Goal: Task Accomplishment & Management: Use online tool/utility

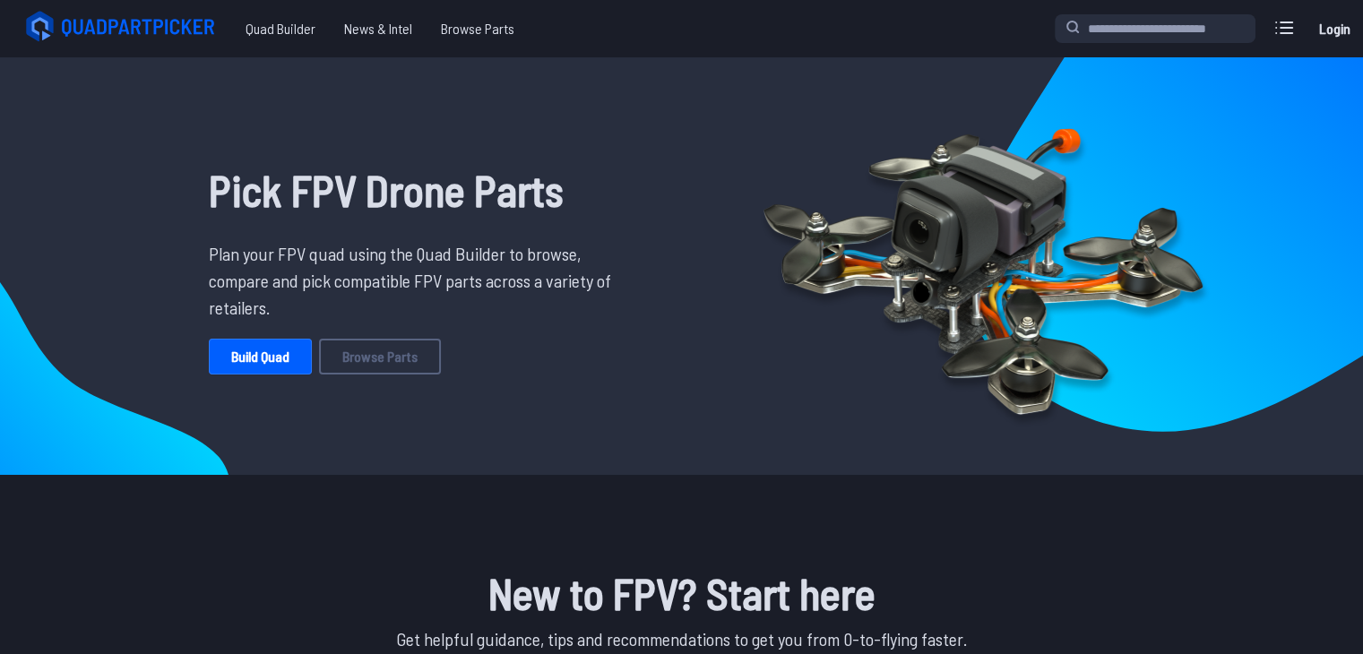
click at [331, 255] on p "Plan your FPV quad using the Quad Builder to browse, compare and pick compatibl…" at bounding box center [417, 280] width 416 height 81
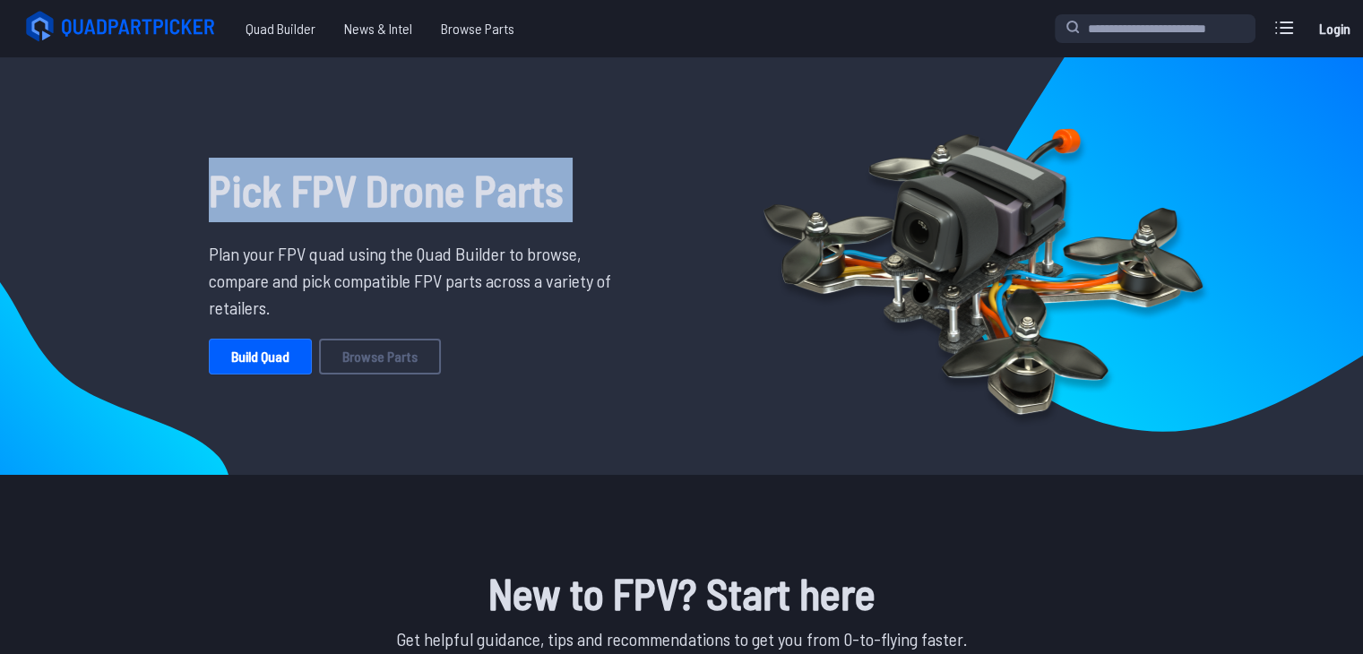
click at [331, 255] on p "Plan your FPV quad using the Quad Builder to browse, compare and pick compatibl…" at bounding box center [417, 280] width 416 height 81
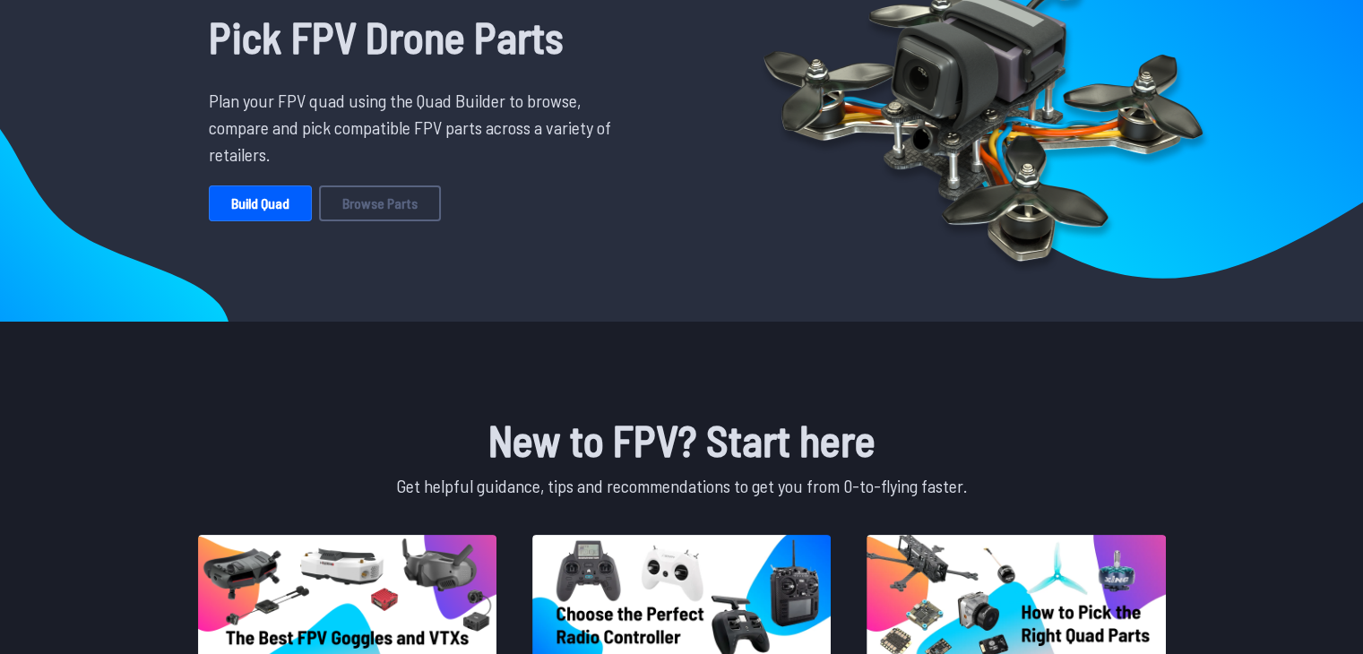
scroll to position [79, 0]
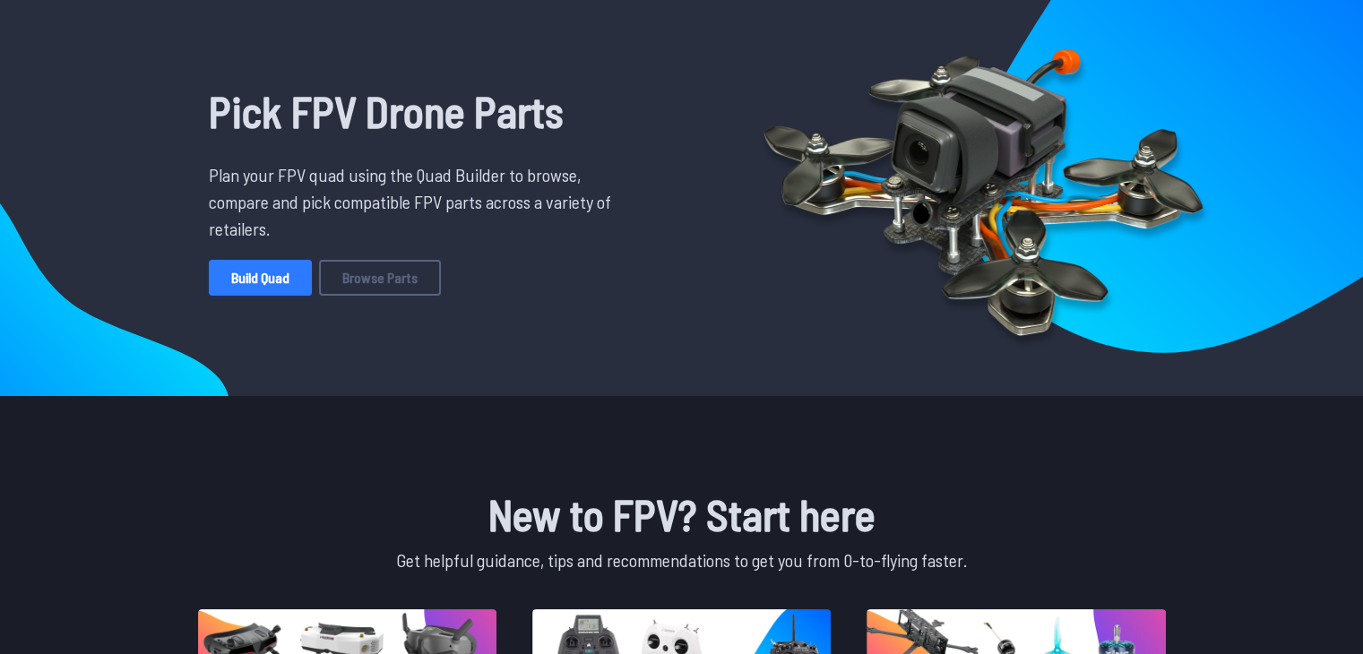
click at [256, 270] on link "Build Quad" at bounding box center [260, 278] width 103 height 36
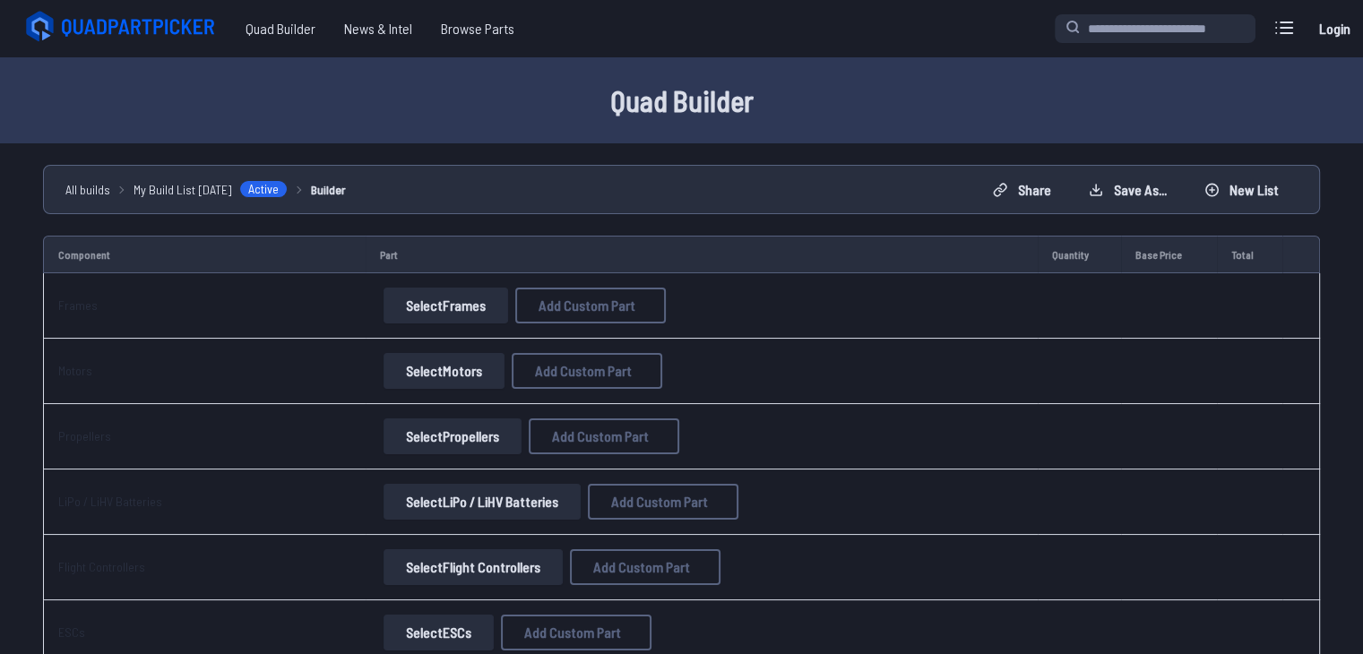
click at [451, 318] on button "Select Frames" at bounding box center [446, 306] width 125 height 36
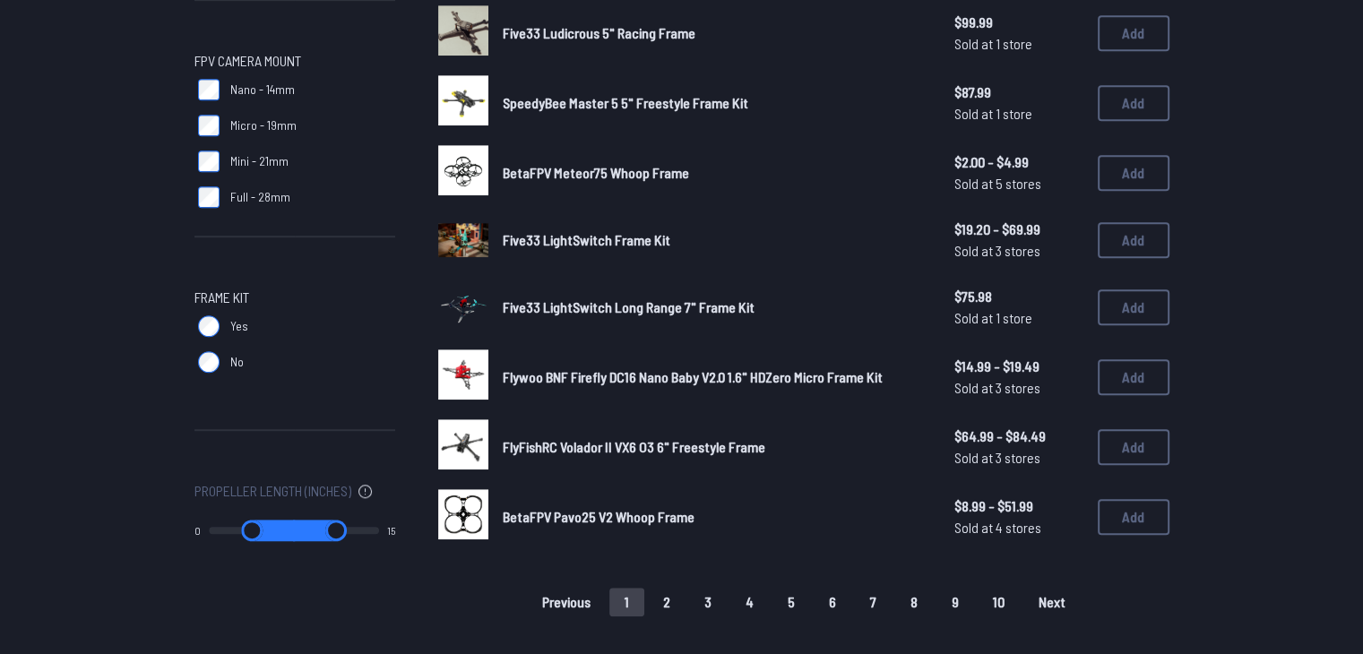
scroll to position [1047, 0]
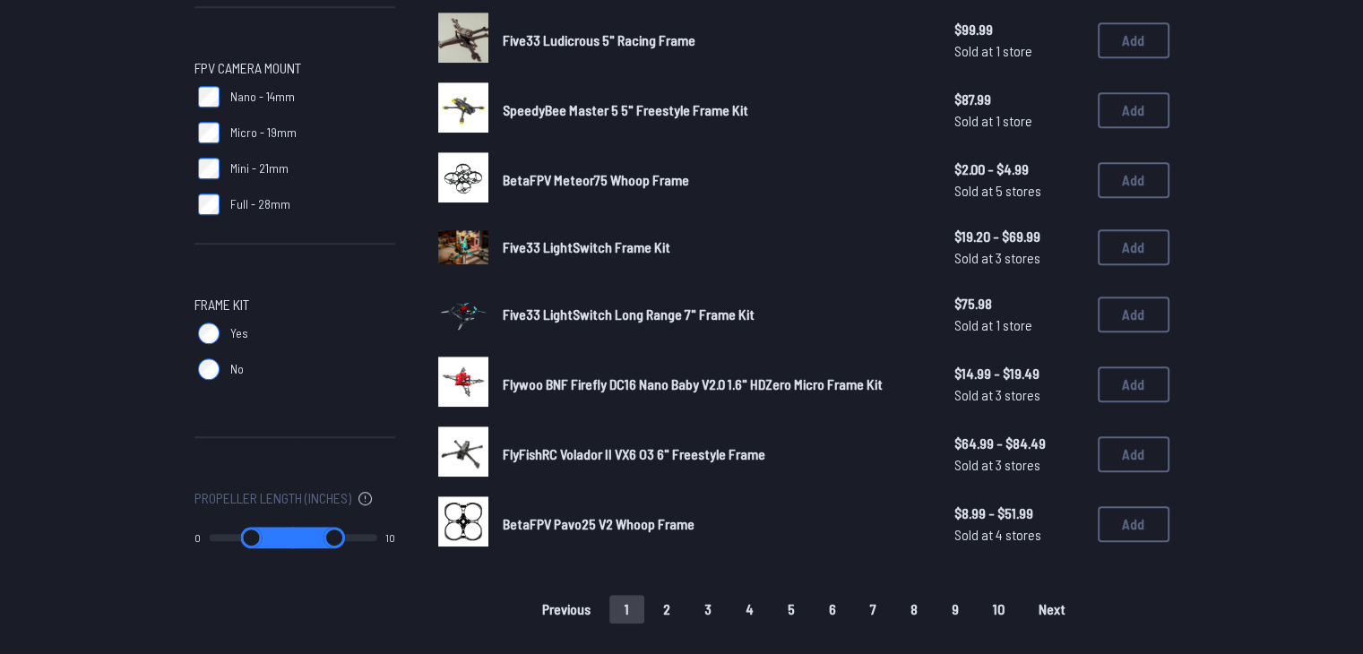
drag, startPoint x: 367, startPoint y: 539, endPoint x: 325, endPoint y: 540, distance: 41.2
type input "**"
click at [325, 540] on input "range" at bounding box center [334, 538] width 85 height 22
drag, startPoint x: 219, startPoint y: 534, endPoint x: 309, endPoint y: 538, distance: 90.6
type input "*"
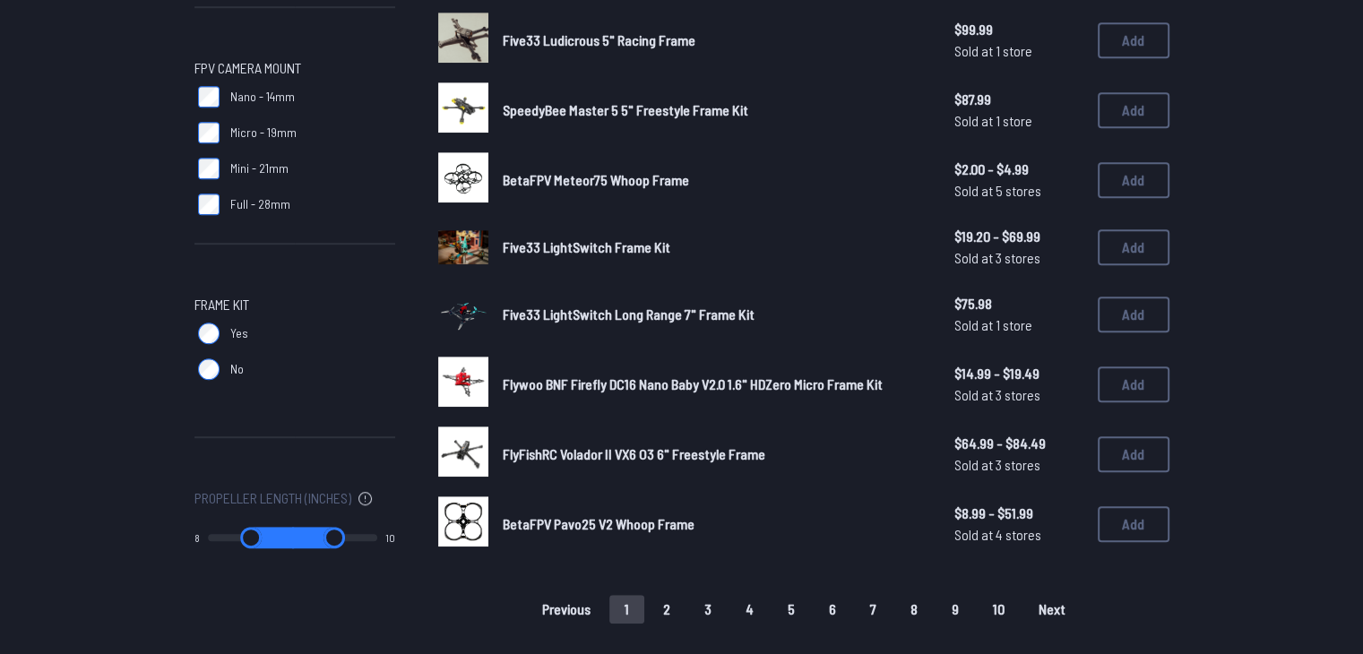
click at [294, 538] on input "range" at bounding box center [251, 538] width 86 height 22
drag, startPoint x: 326, startPoint y: 540, endPoint x: 286, endPoint y: 540, distance: 40.3
type input "*"
click at [294, 540] on input "range" at bounding box center [338, 538] width 88 height 22
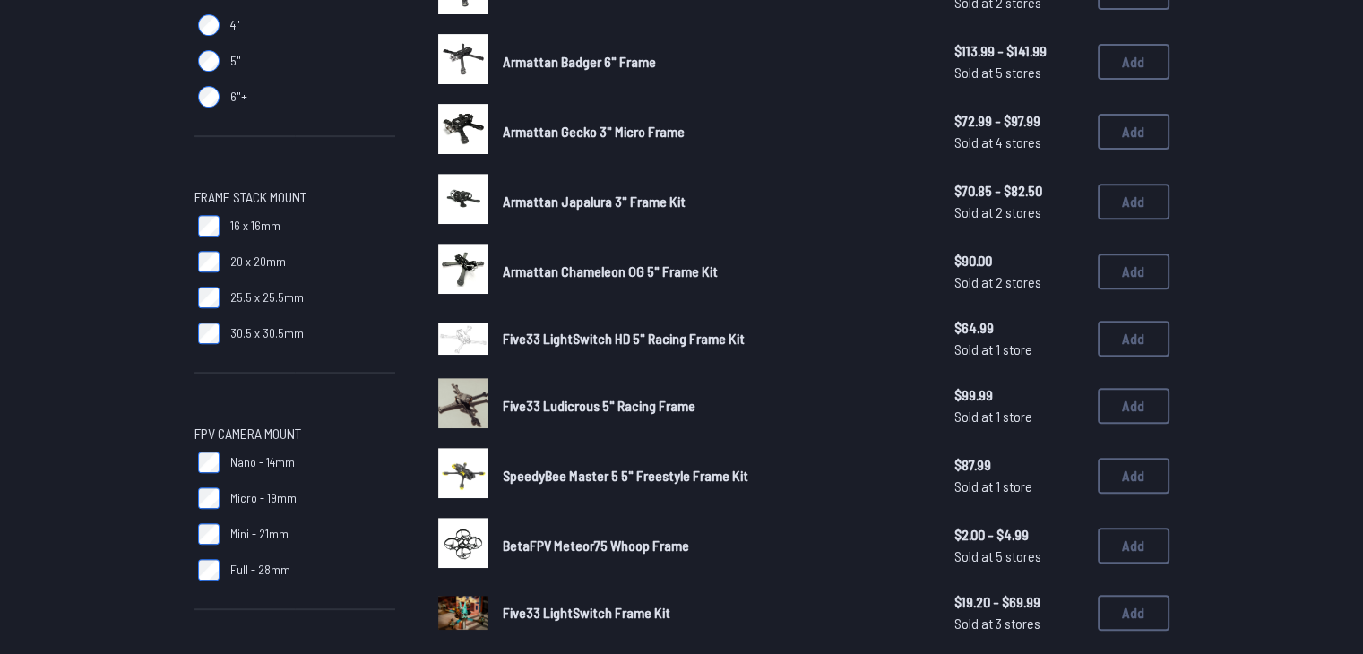
type input "*"
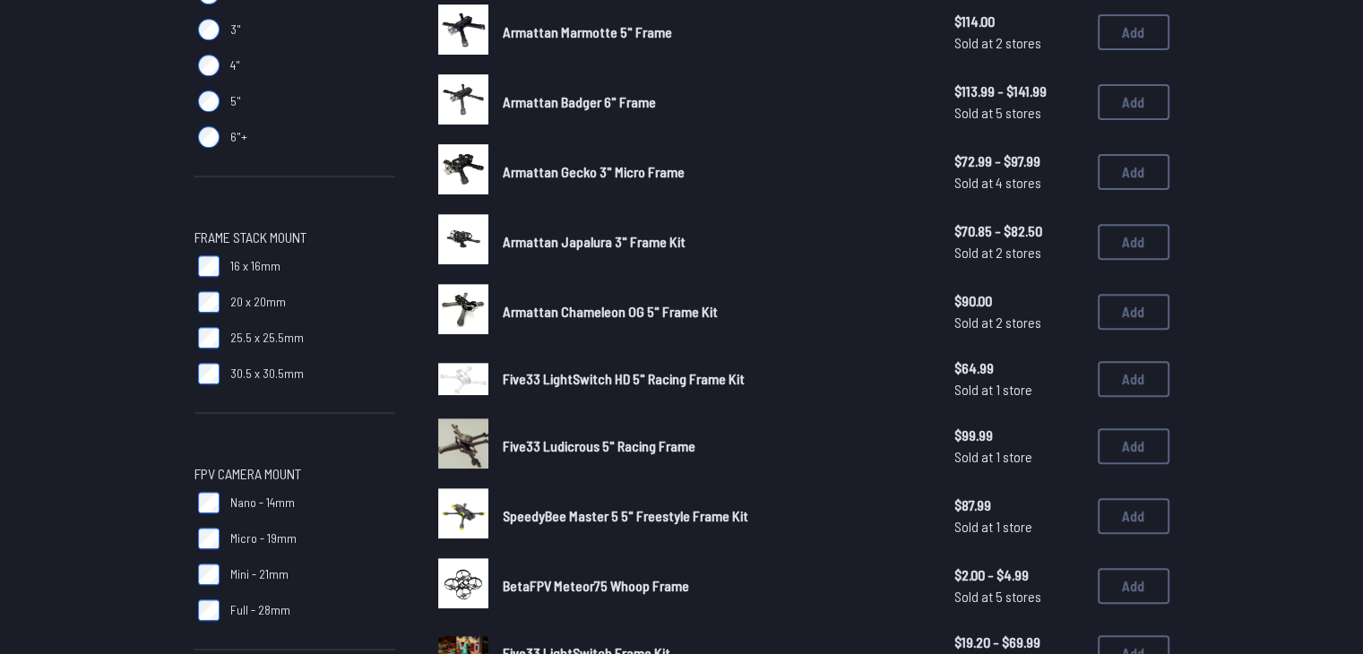
scroll to position [48, 0]
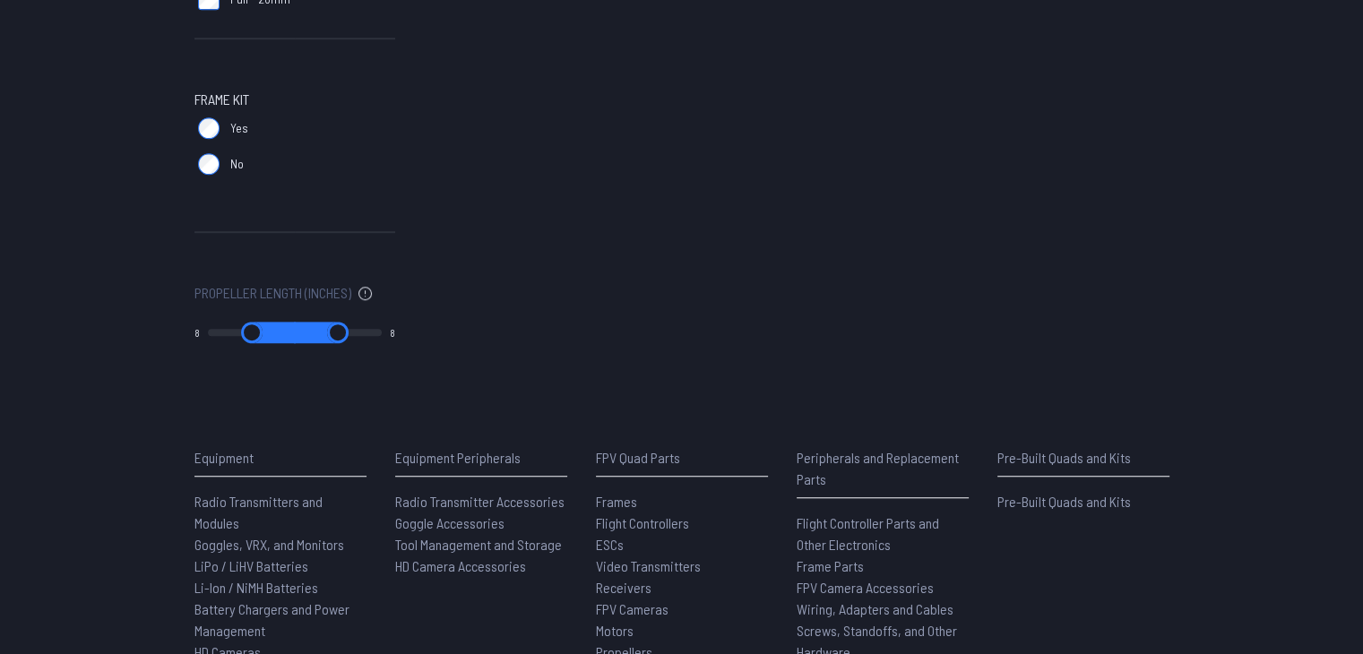
scroll to position [1253, 0]
drag, startPoint x: 286, startPoint y: 326, endPoint x: 276, endPoint y: 325, distance: 9.9
type input "*"
click at [276, 325] on input "range" at bounding box center [251, 332] width 89 height 22
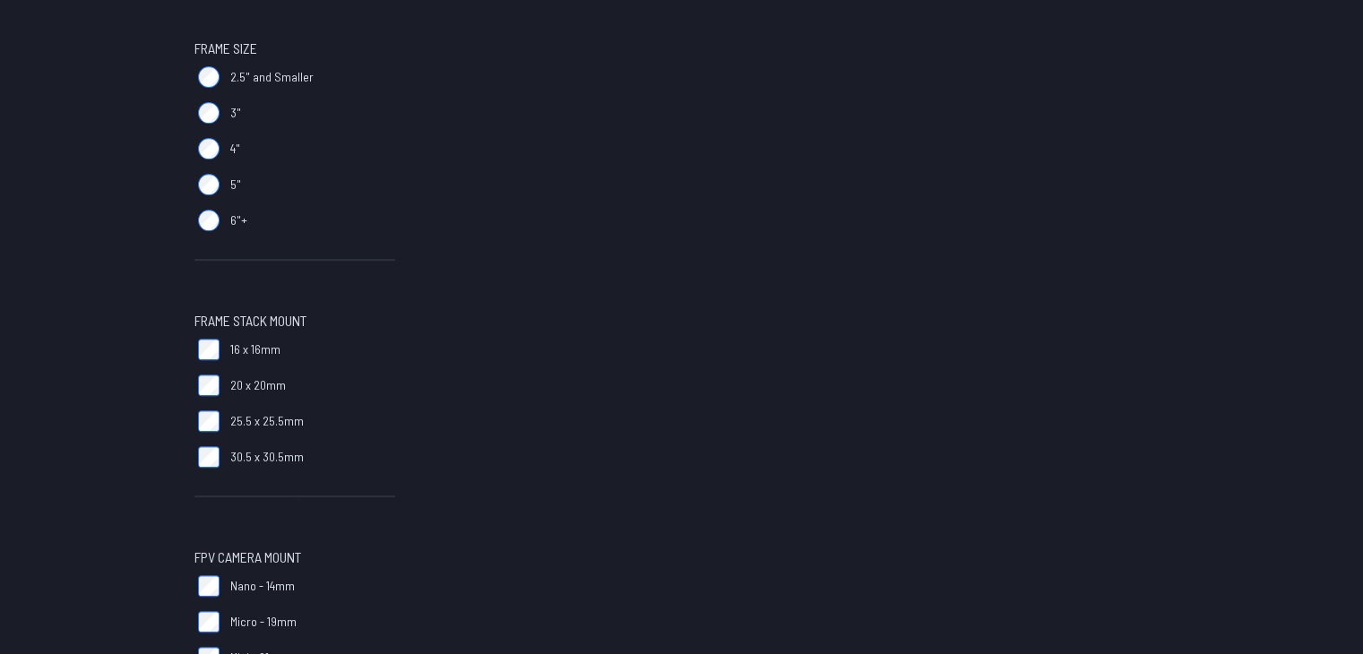
type input "*"
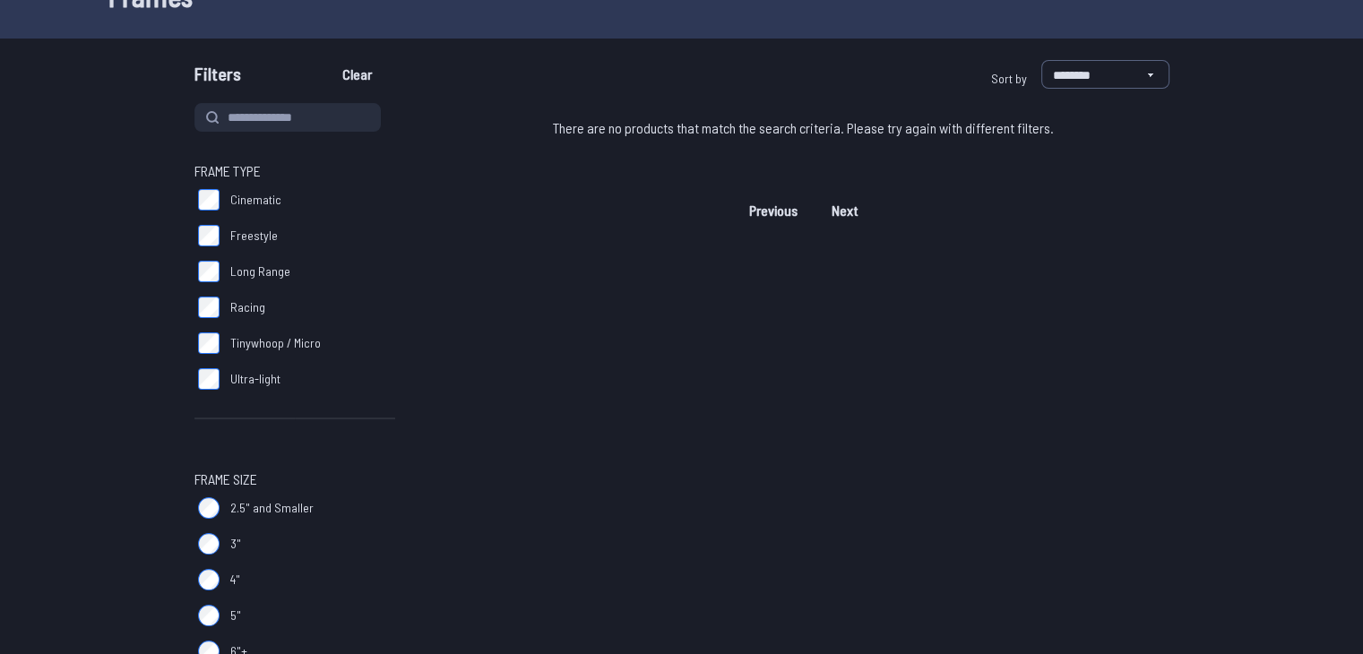
scroll to position [0, 0]
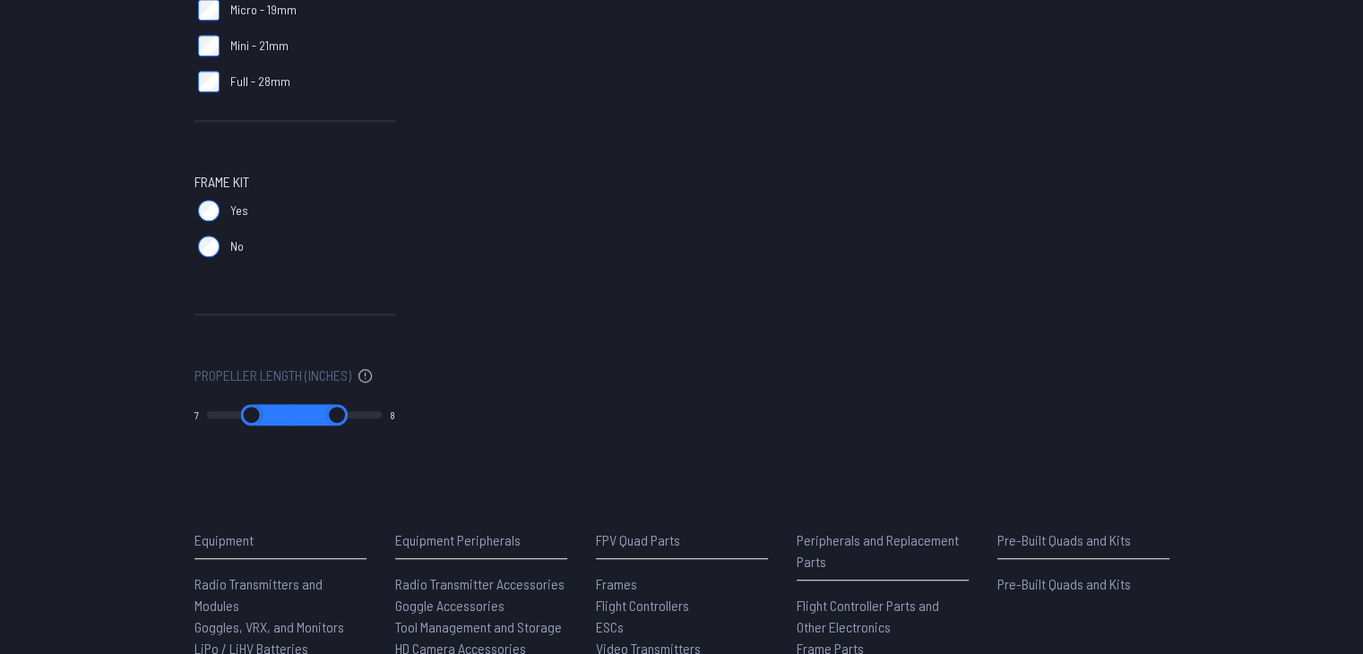
scroll to position [1397, 0]
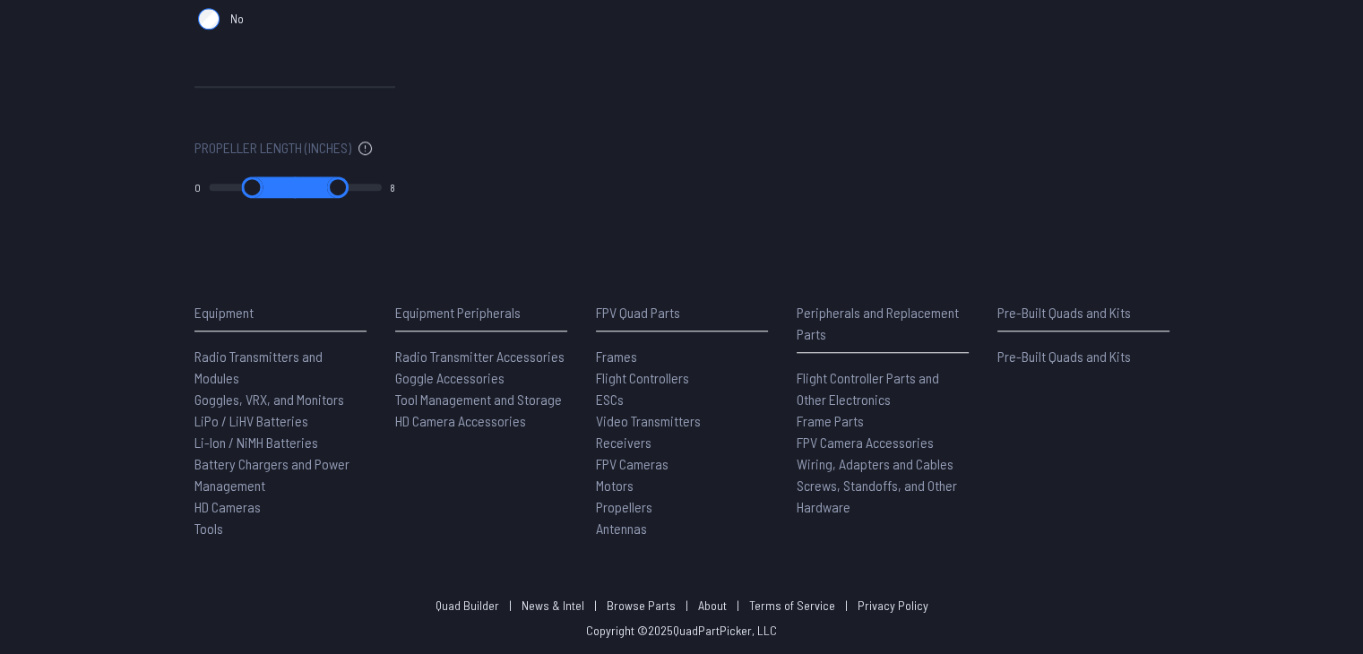
drag, startPoint x: 274, startPoint y: 191, endPoint x: 165, endPoint y: 177, distance: 110.3
type input "*"
click at [209, 177] on input "range" at bounding box center [252, 188] width 87 height 22
drag, startPoint x: 305, startPoint y: 188, endPoint x: 447, endPoint y: 177, distance: 142.9
type input "**"
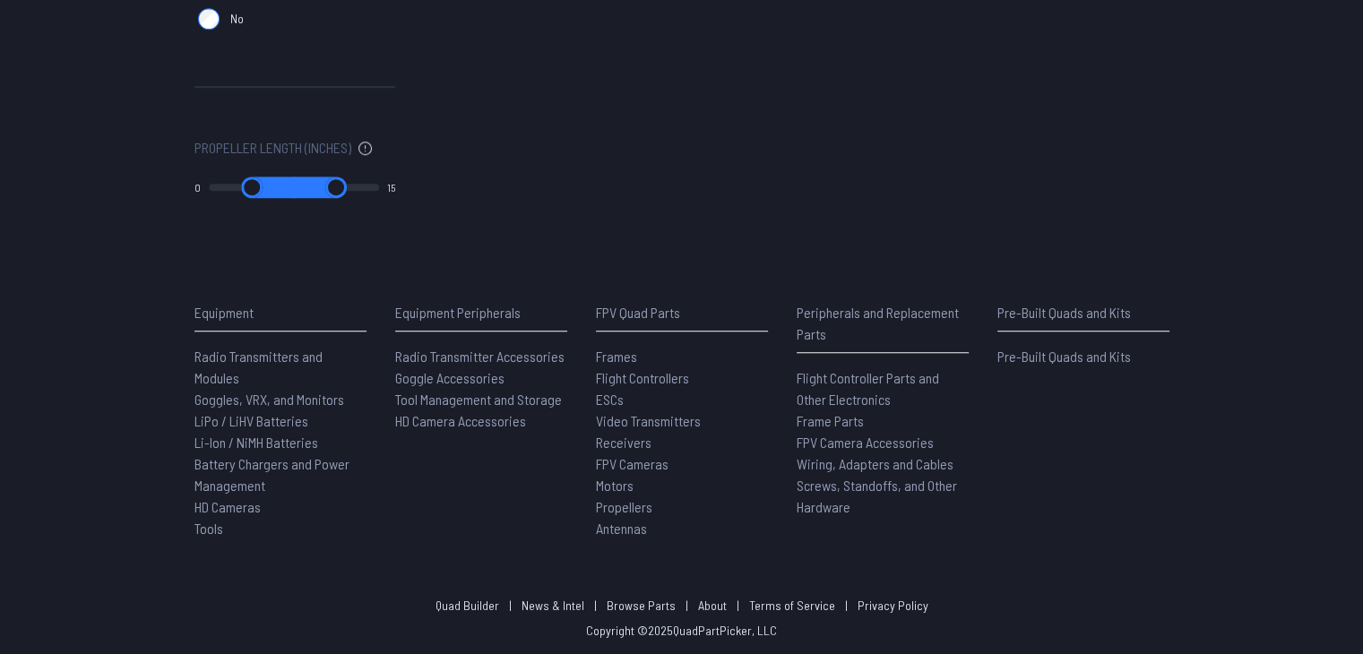
click at [379, 177] on input "range" at bounding box center [336, 188] width 86 height 22
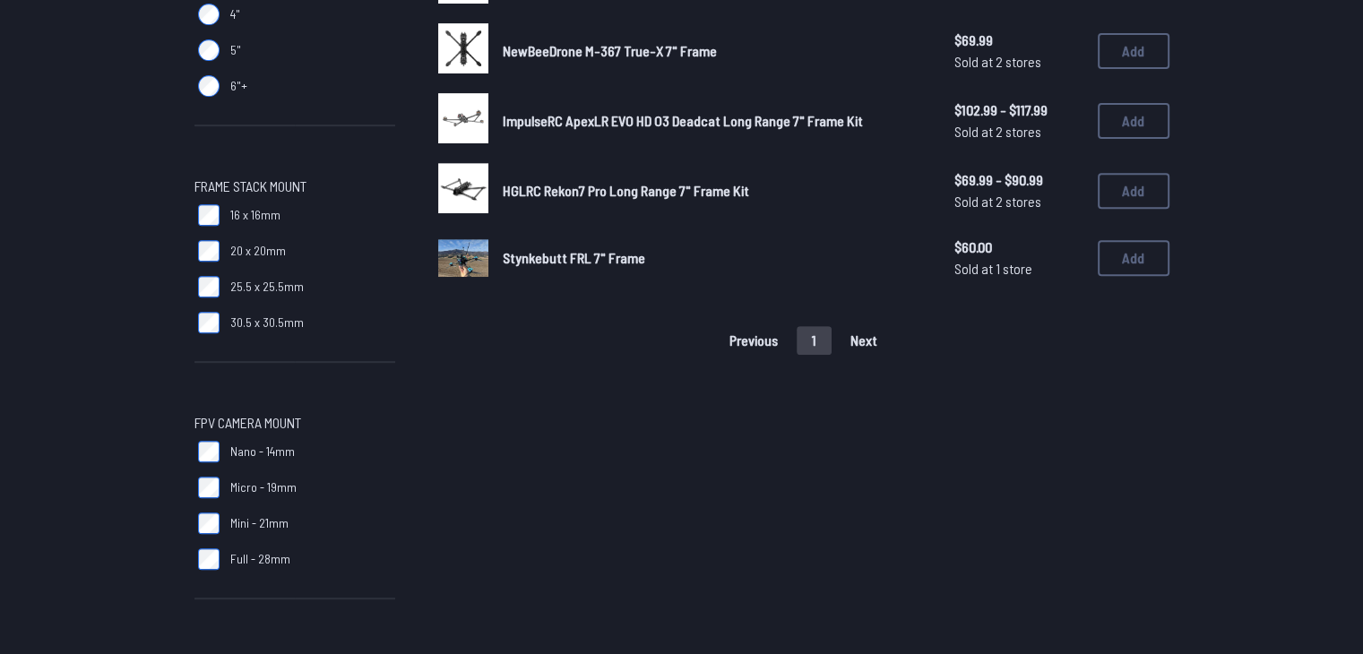
scroll to position [688, 0]
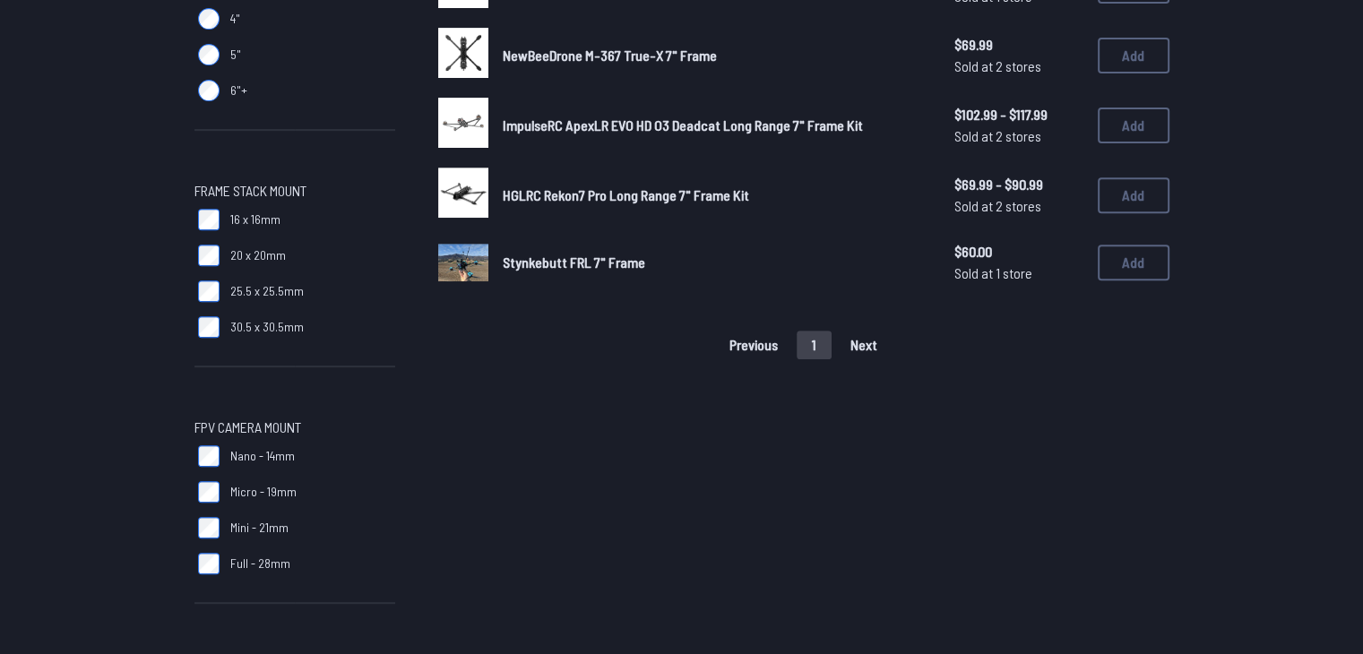
type input "*"
type input "**"
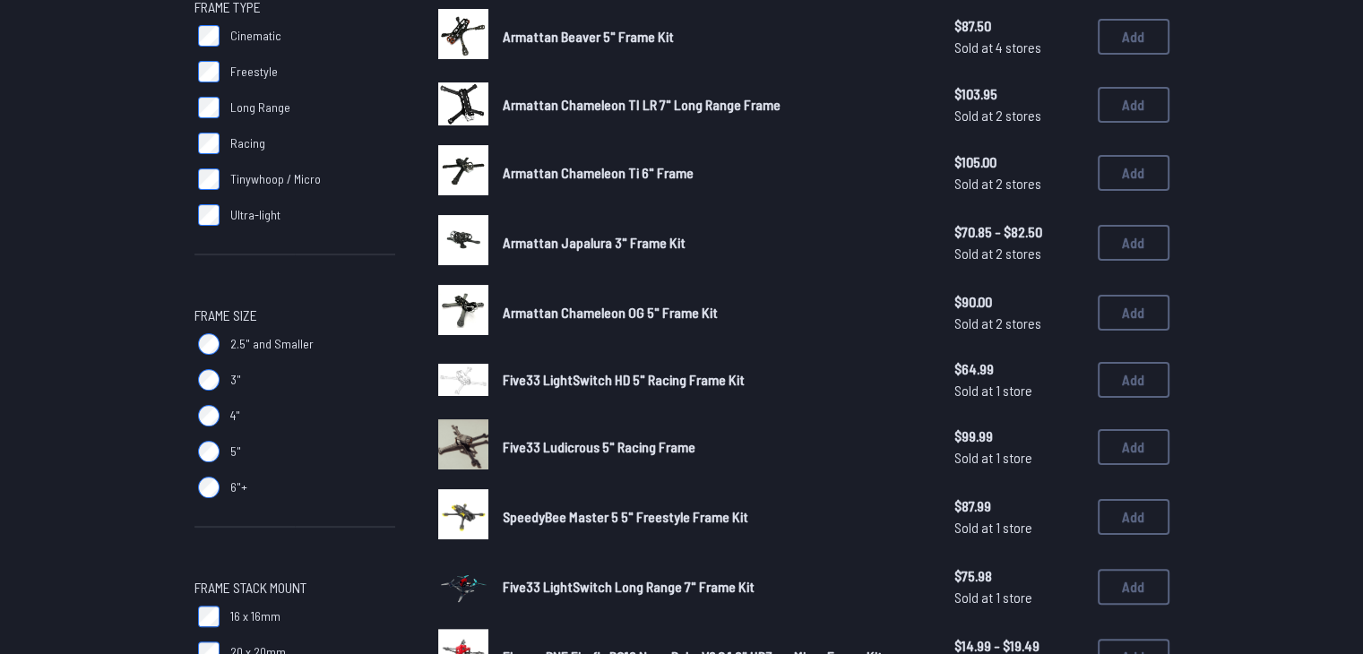
scroll to position [384, 0]
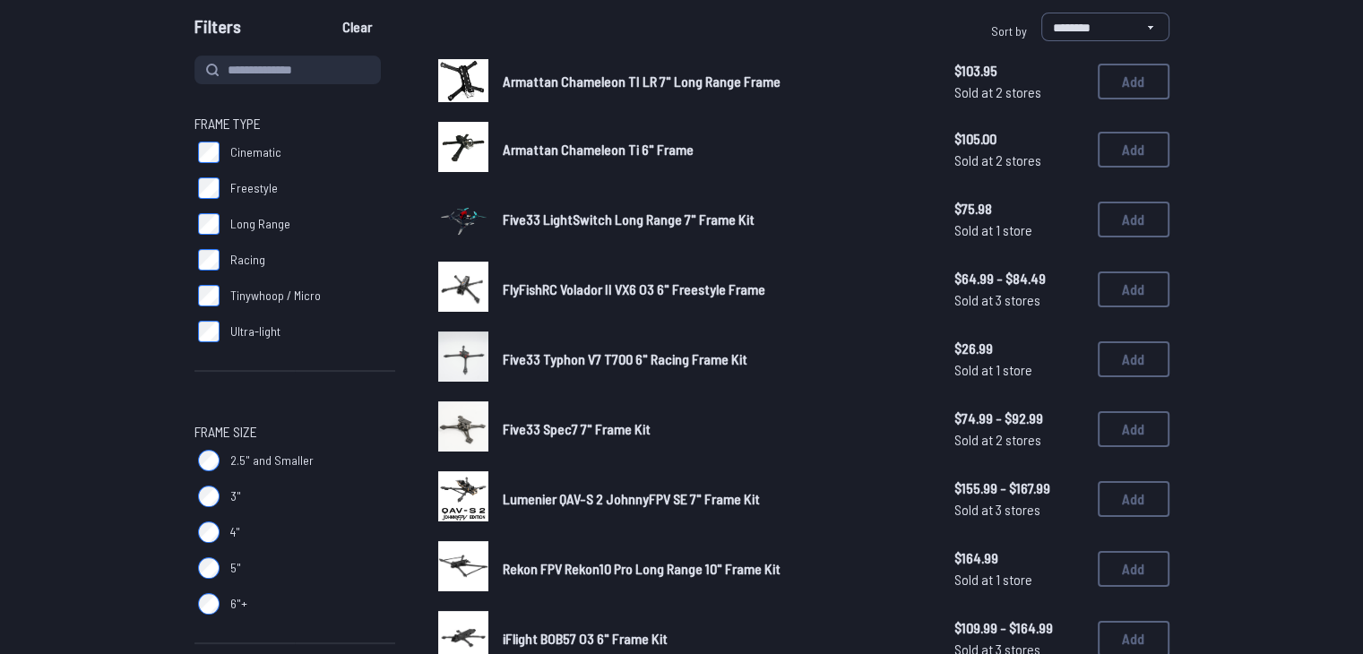
scroll to position [171, 0]
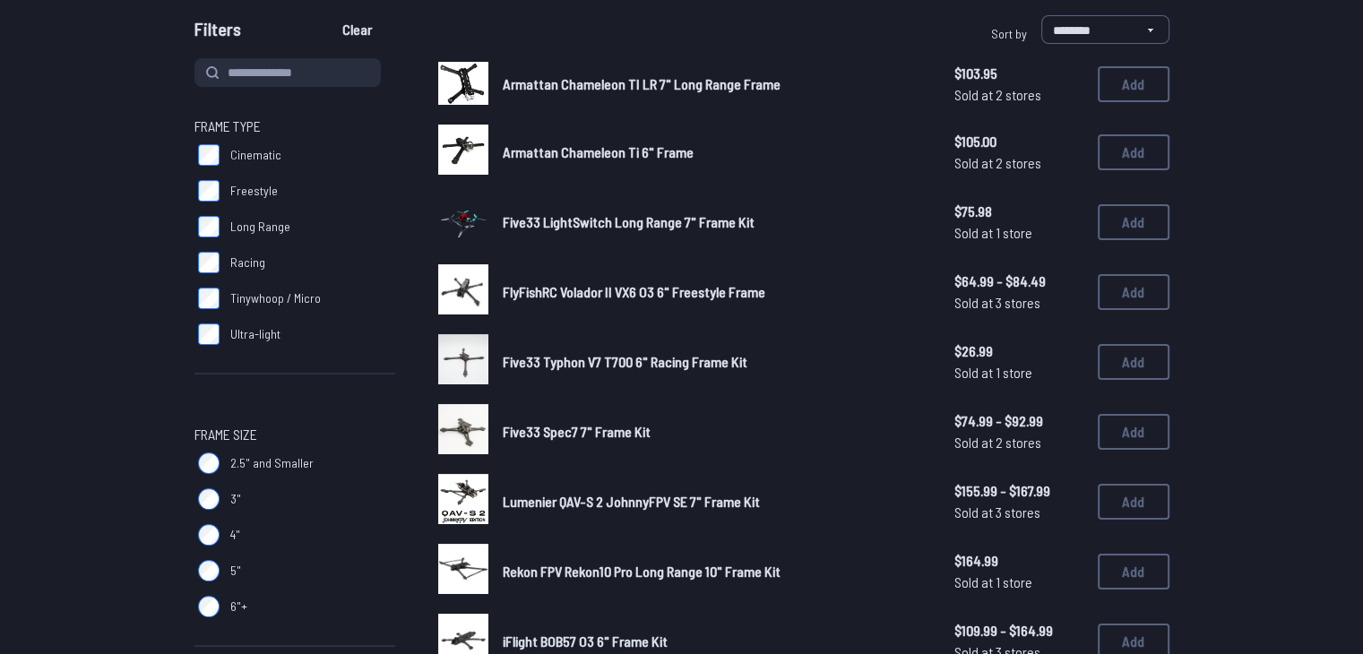
click at [646, 230] on link "Five33 LightSwitch Long Range 7" Frame Kit" at bounding box center [714, 223] width 423 height 22
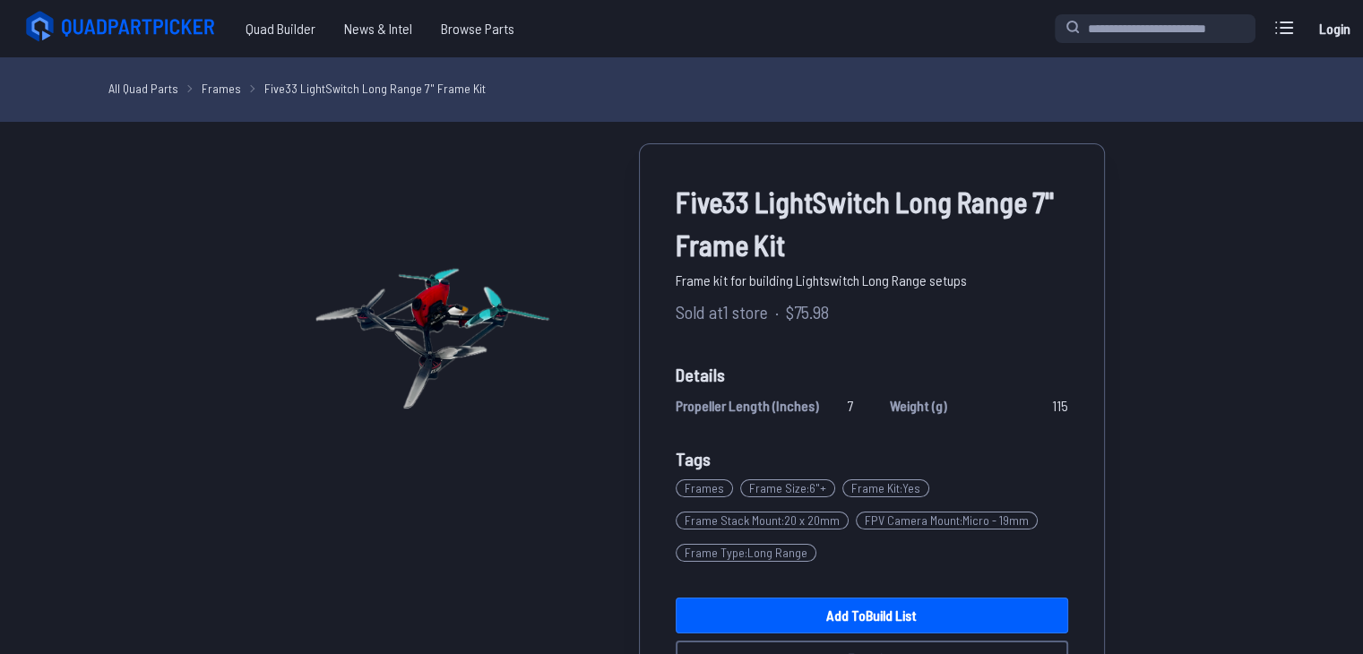
click at [1118, 221] on div "Five33 LightSwitch Long Range 7" Frame Kit Frame kit for building Lightswitch L…" at bounding box center [682, 546] width 1018 height 806
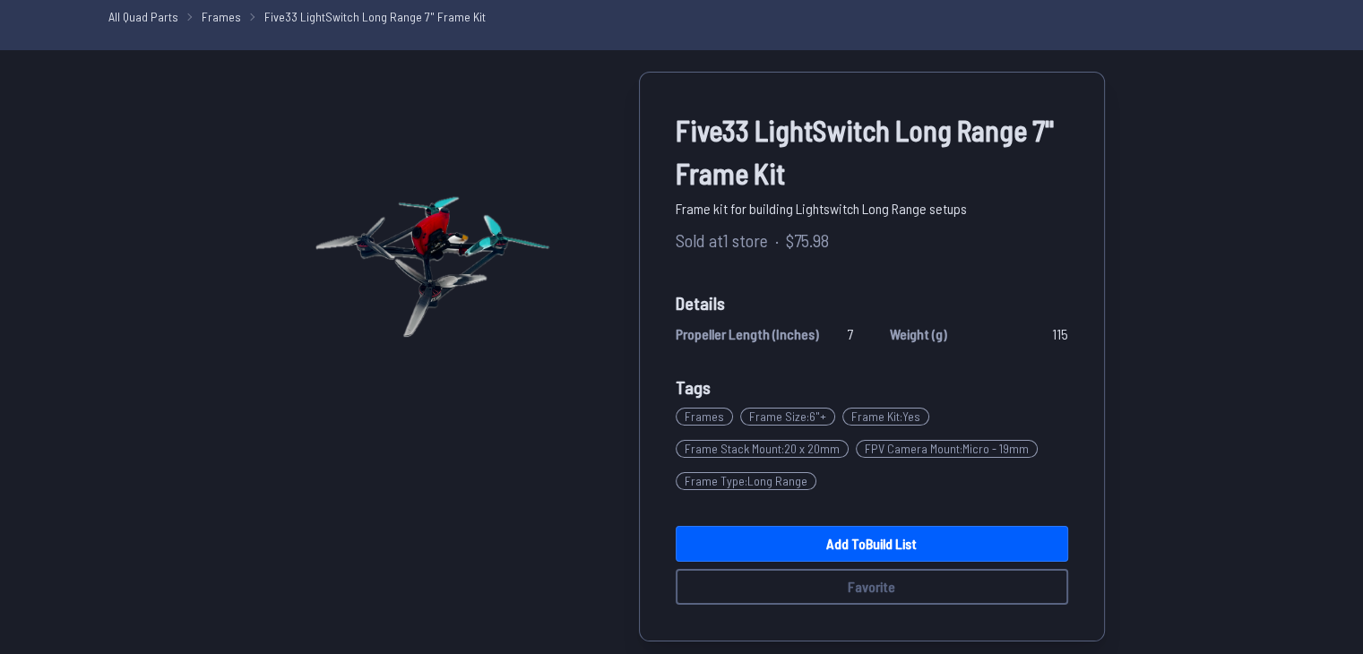
scroll to position [74, 0]
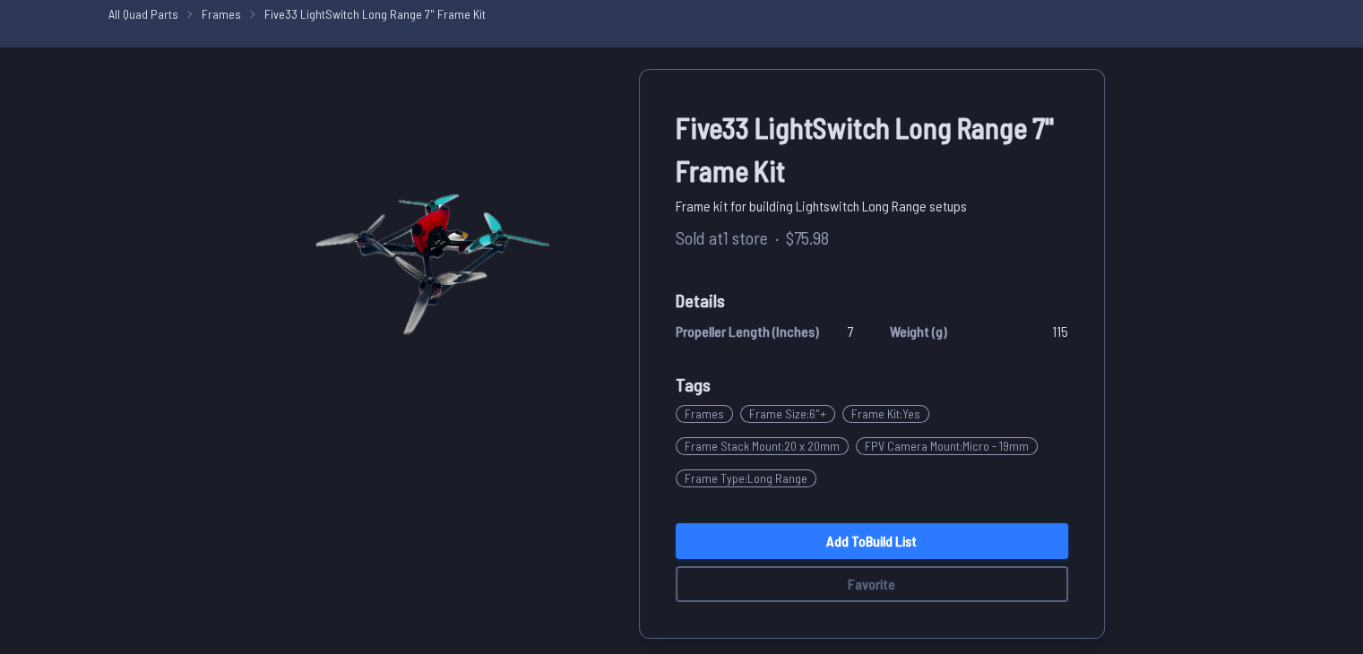
click at [810, 545] on link "Add to Build List" at bounding box center [872, 541] width 393 height 36
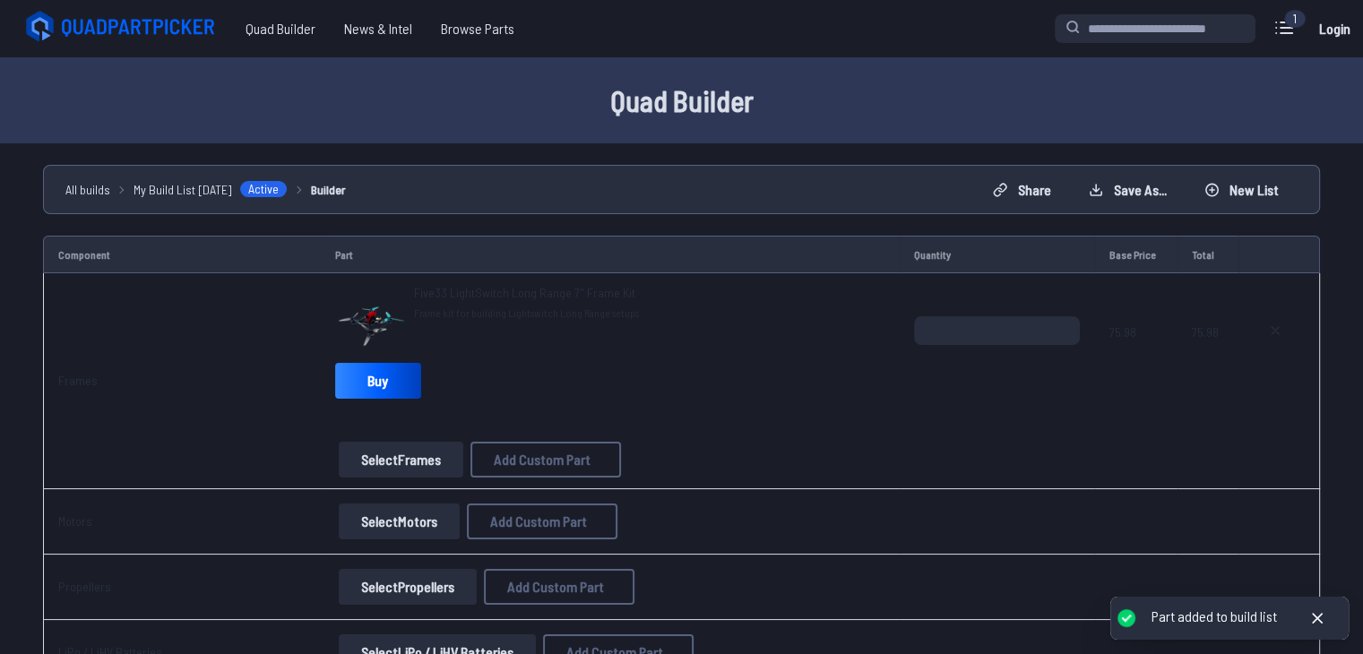
scroll to position [195, 0]
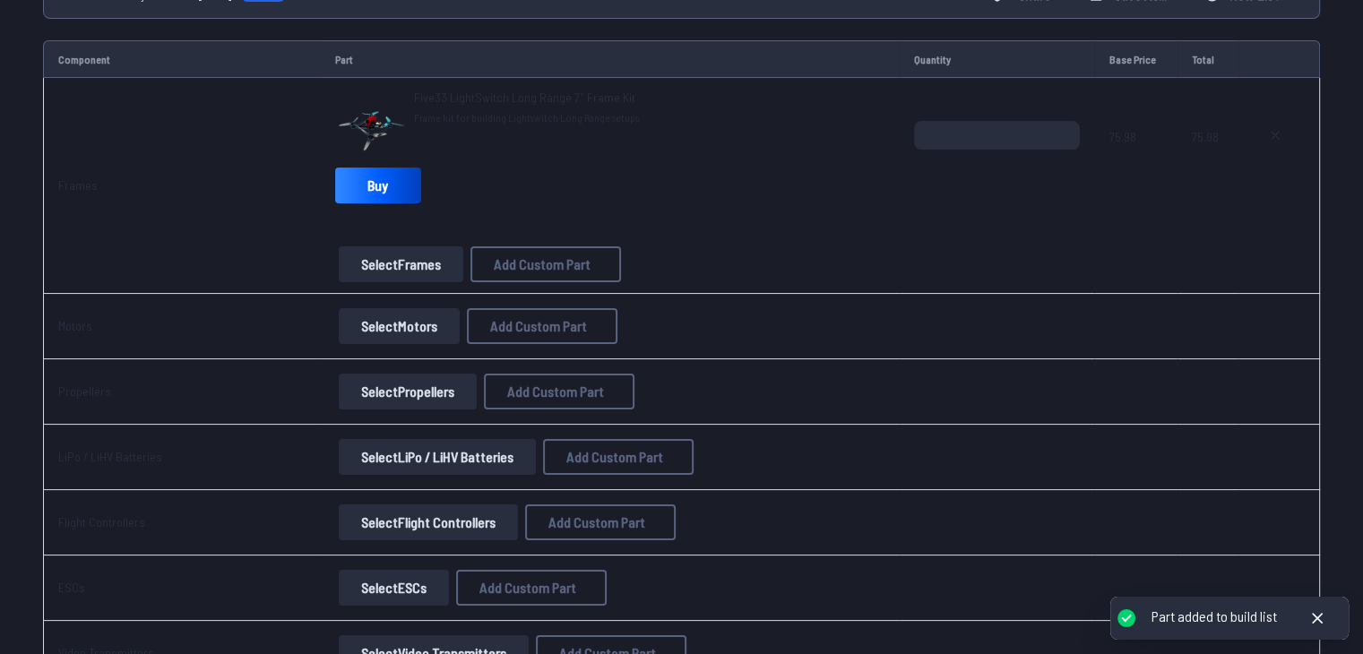
click at [417, 327] on button "Select Motors" at bounding box center [399, 326] width 121 height 36
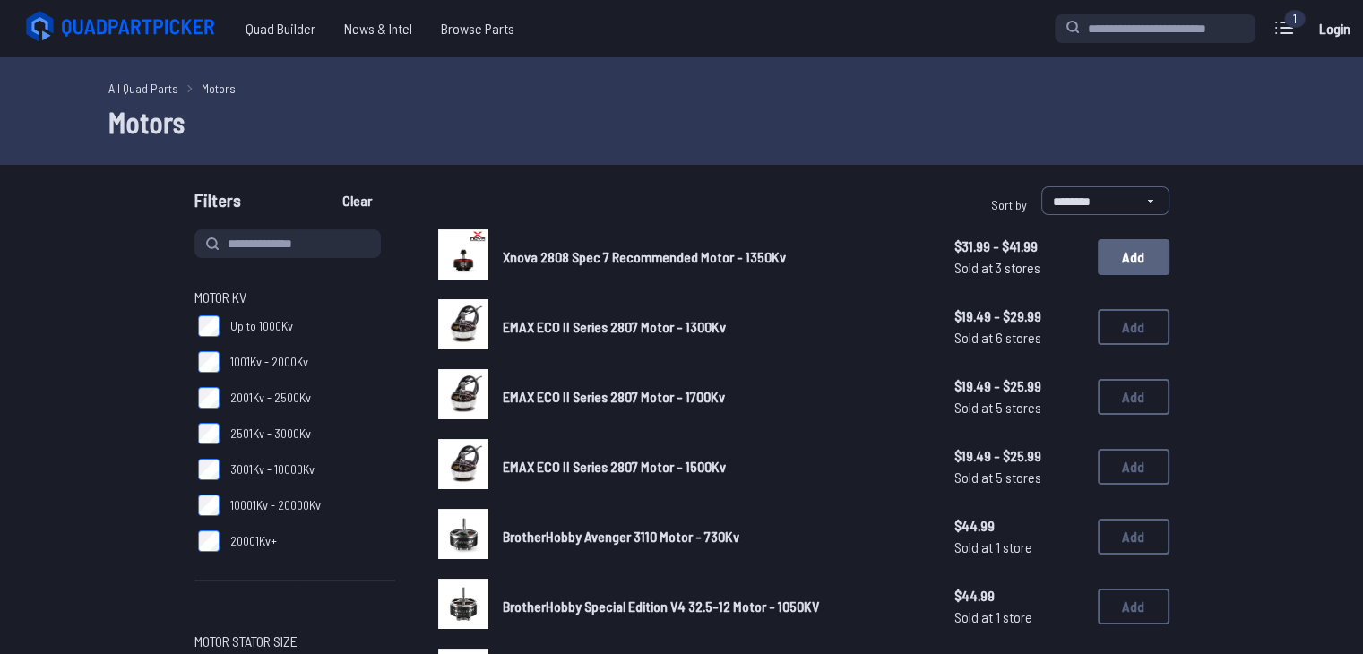
click at [1127, 255] on button "Add" at bounding box center [1134, 257] width 72 height 36
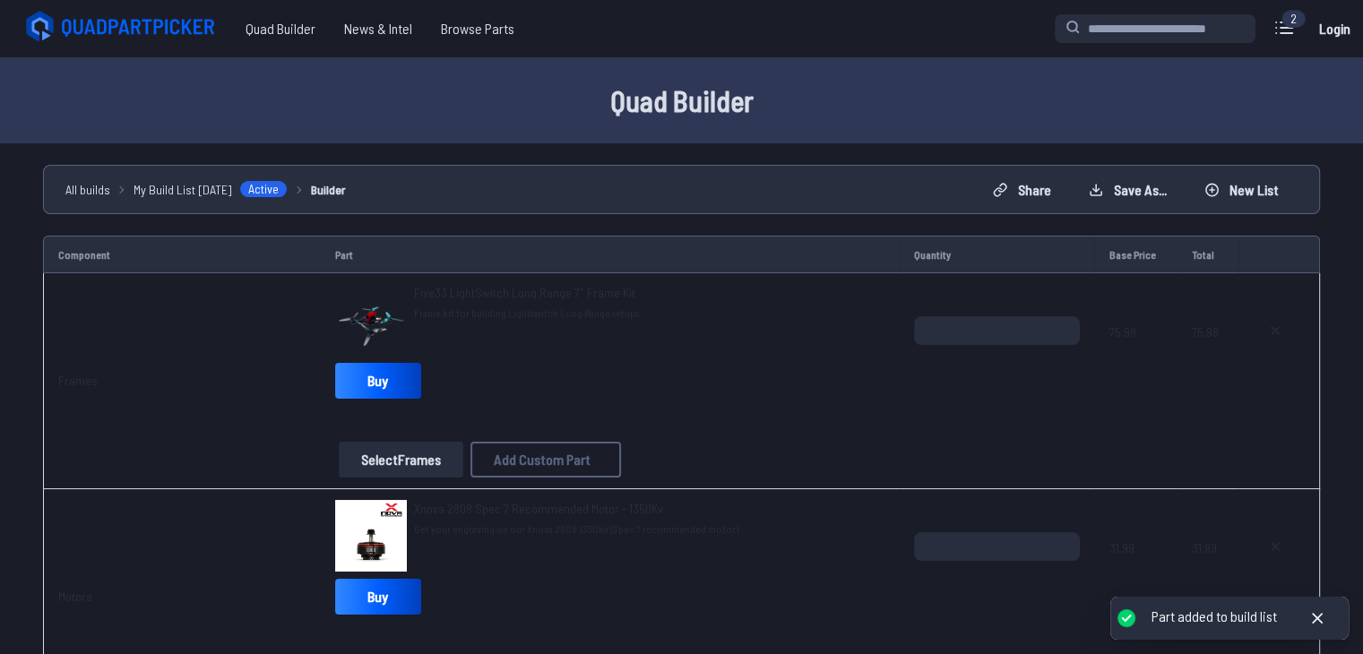
scroll to position [429, 0]
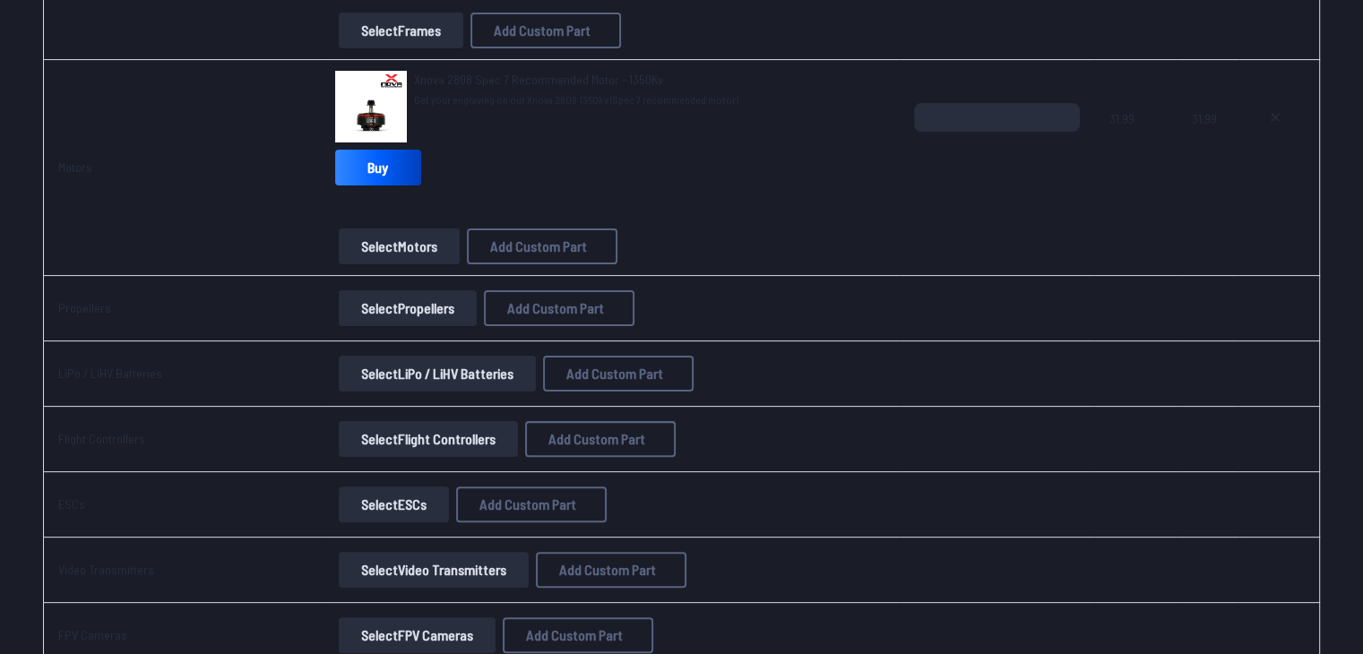
click at [410, 315] on button "Select Propellers" at bounding box center [408, 308] width 138 height 36
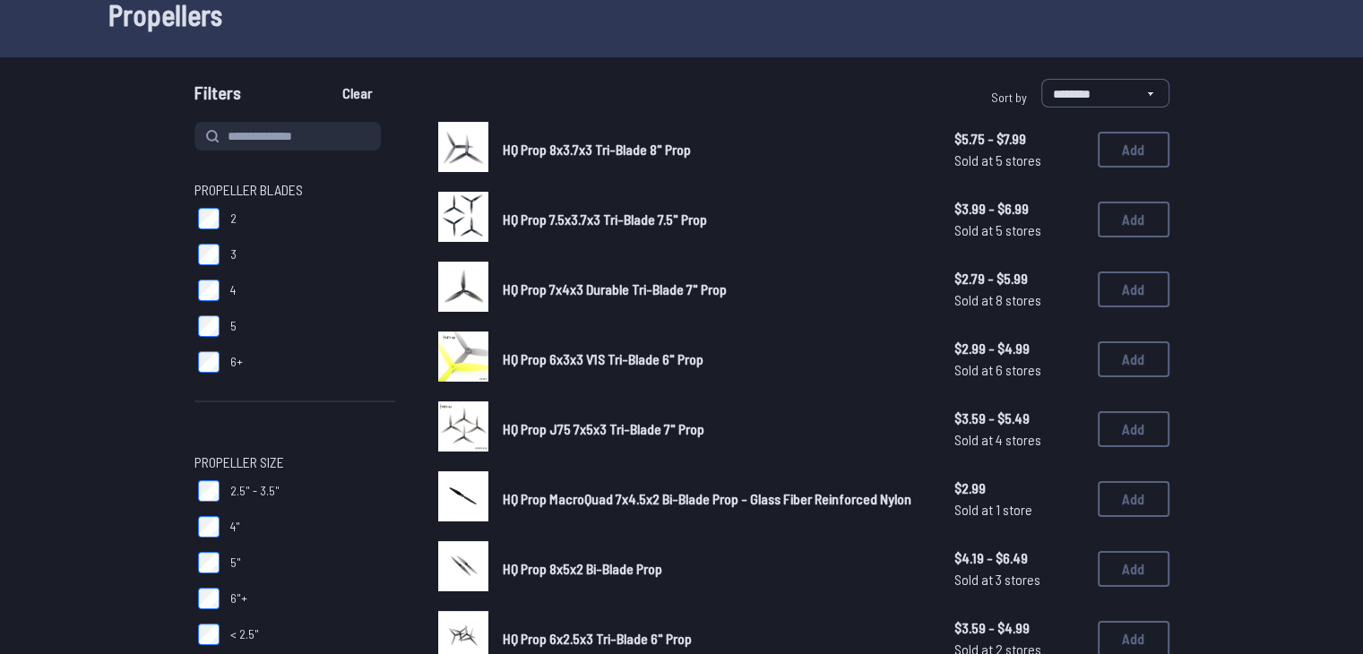
scroll to position [110, 0]
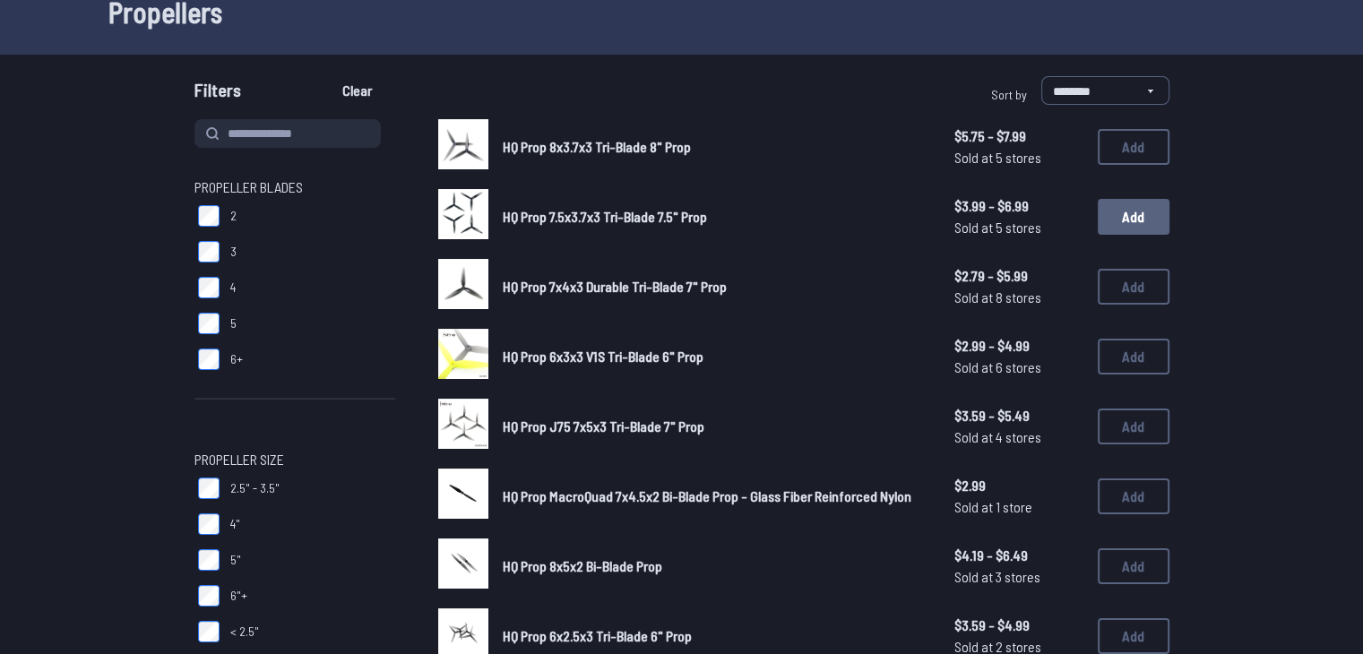
click at [1135, 223] on button "Add" at bounding box center [1134, 217] width 72 height 36
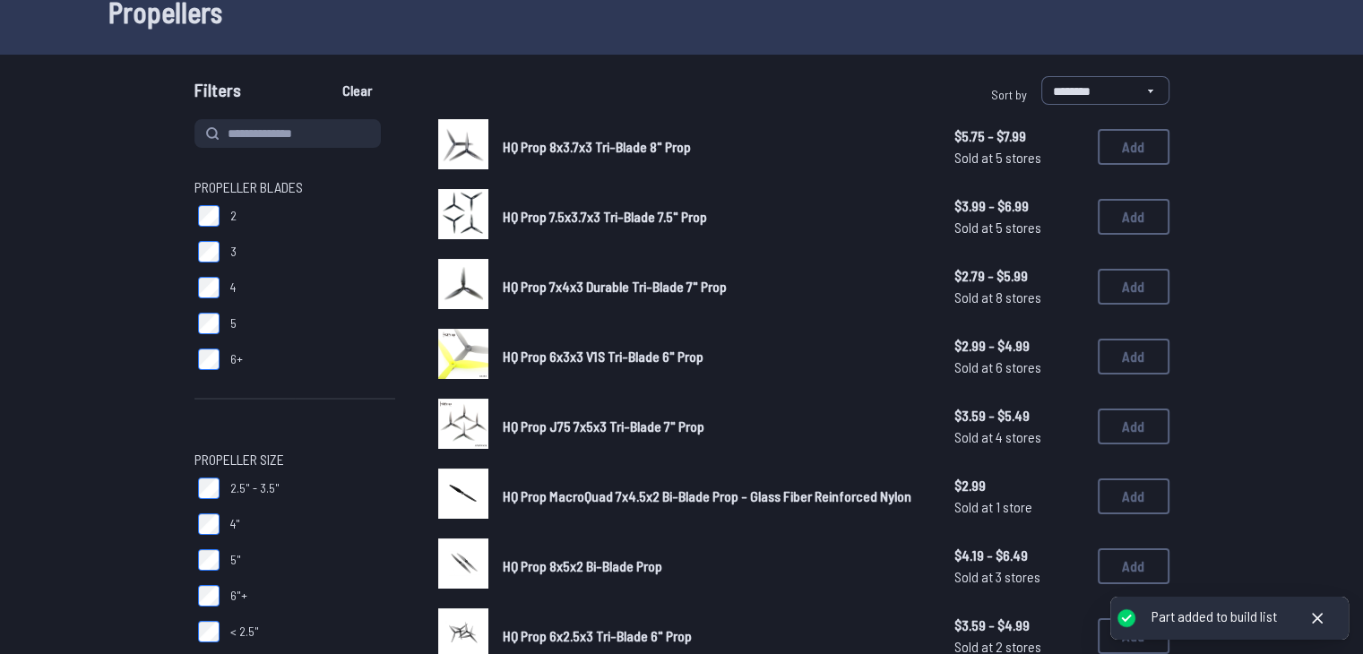
scroll to position [273, 0]
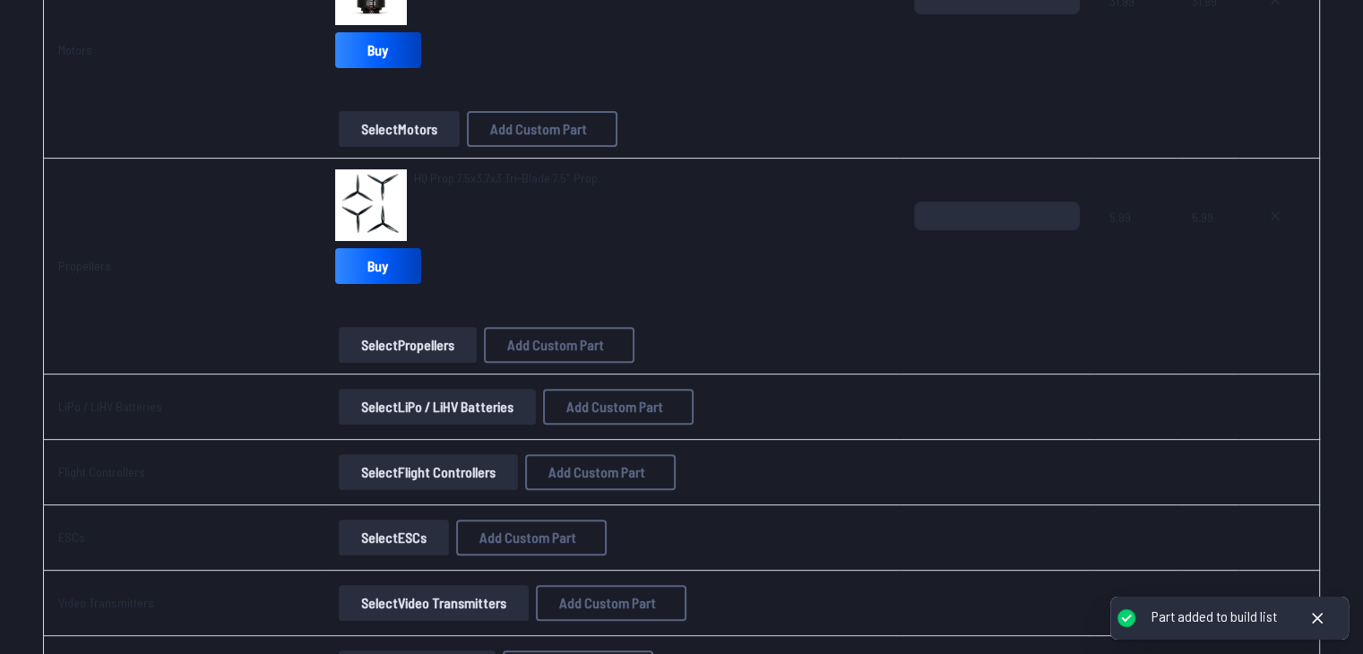
scroll to position [546, 0]
click at [367, 411] on button "Select LiPo / LiHV Batteries" at bounding box center [437, 408] width 197 height 36
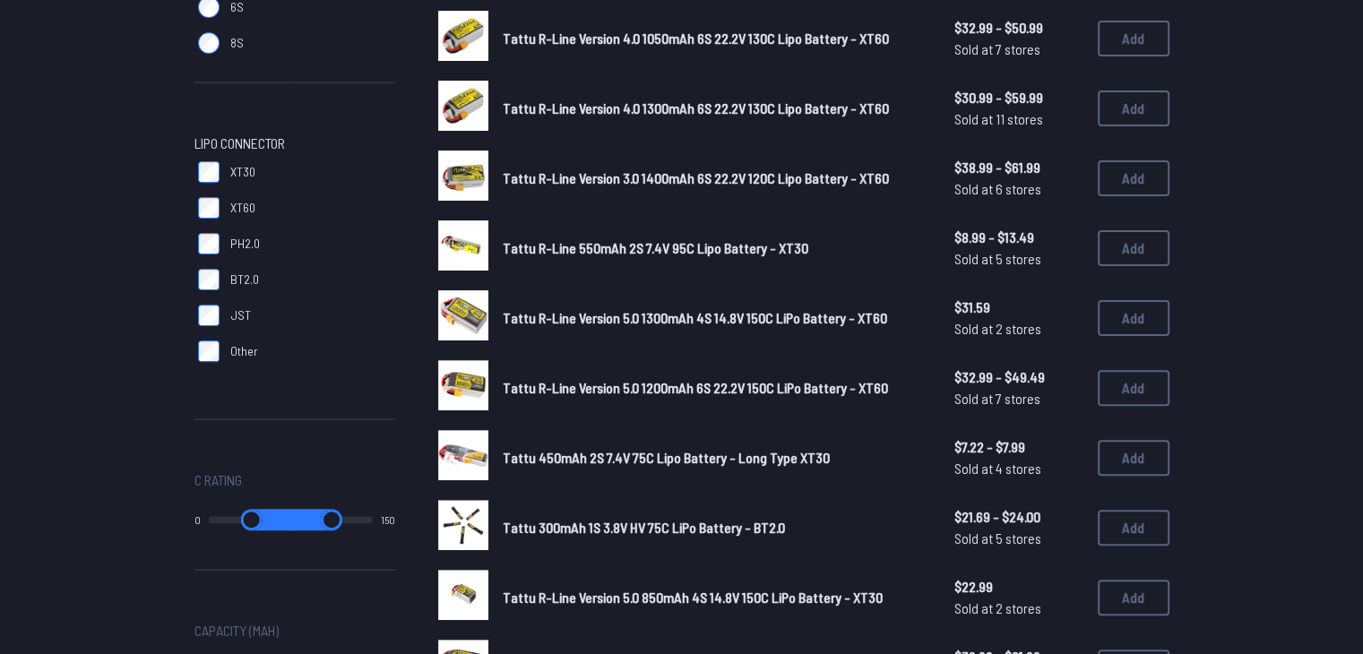
scroll to position [502, 0]
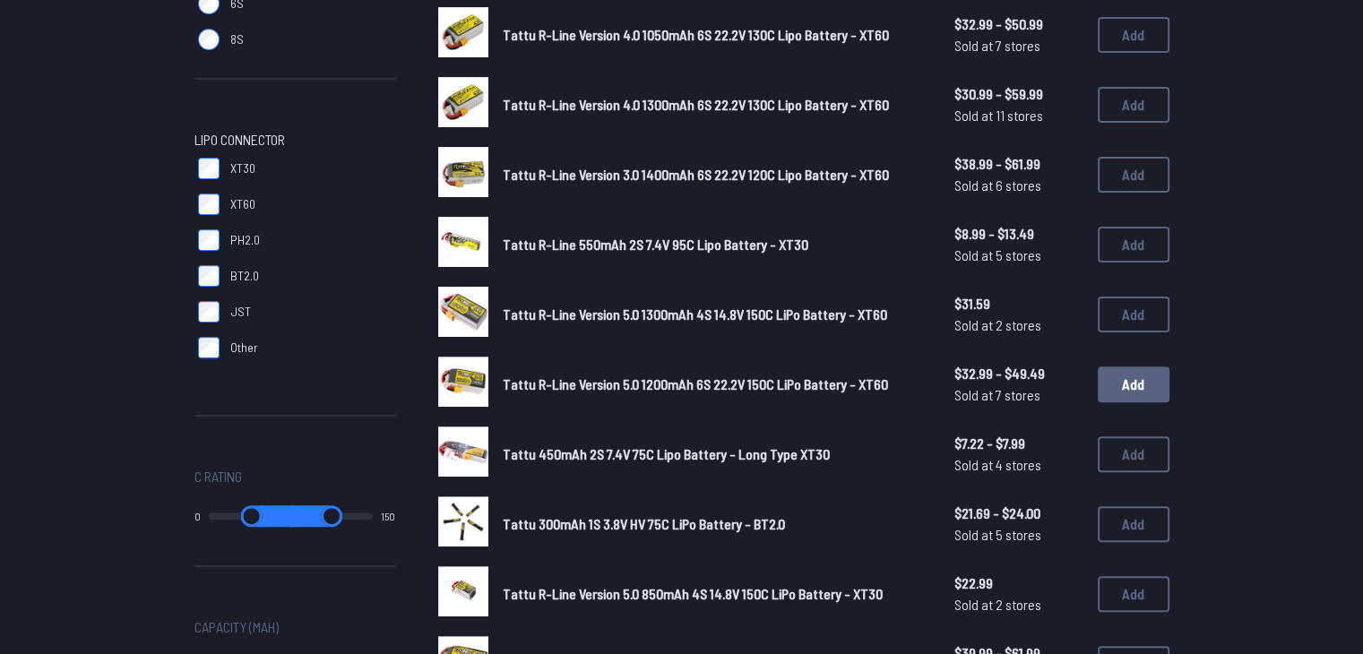
click at [1129, 385] on button "Add" at bounding box center [1134, 385] width 72 height 36
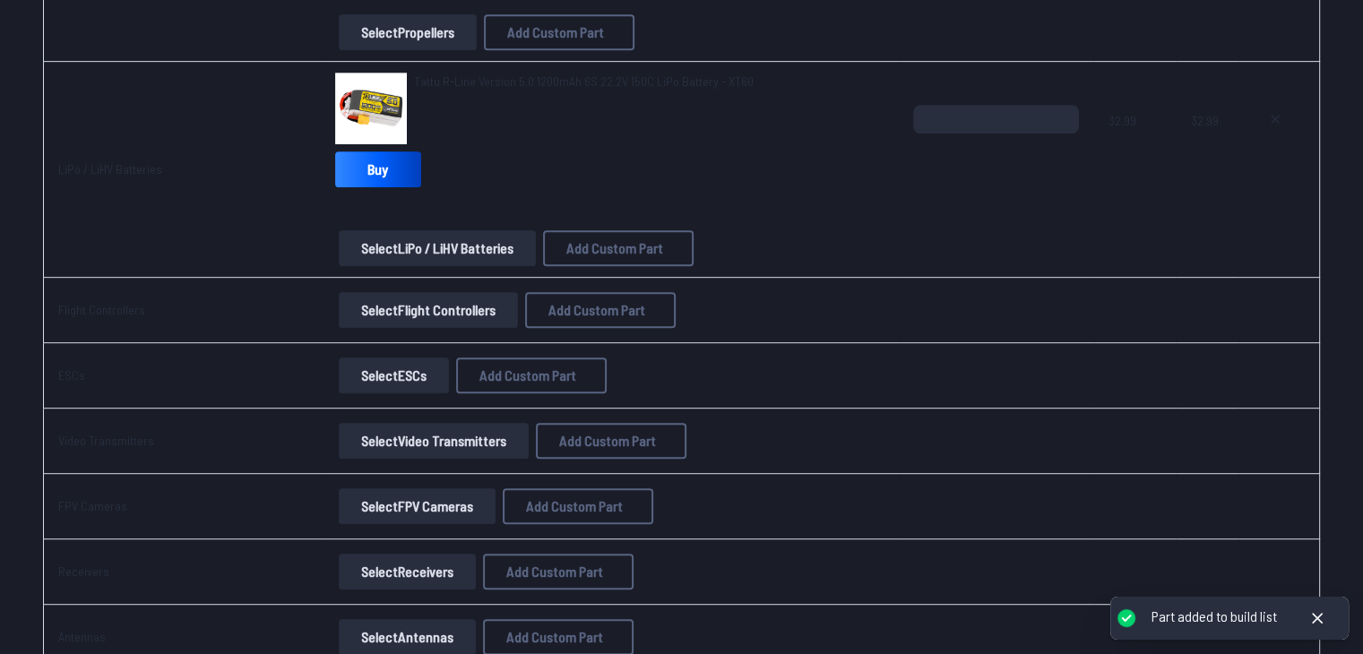
scroll to position [861, 0]
click at [417, 307] on button "Select Flight Controllers" at bounding box center [428, 309] width 179 height 36
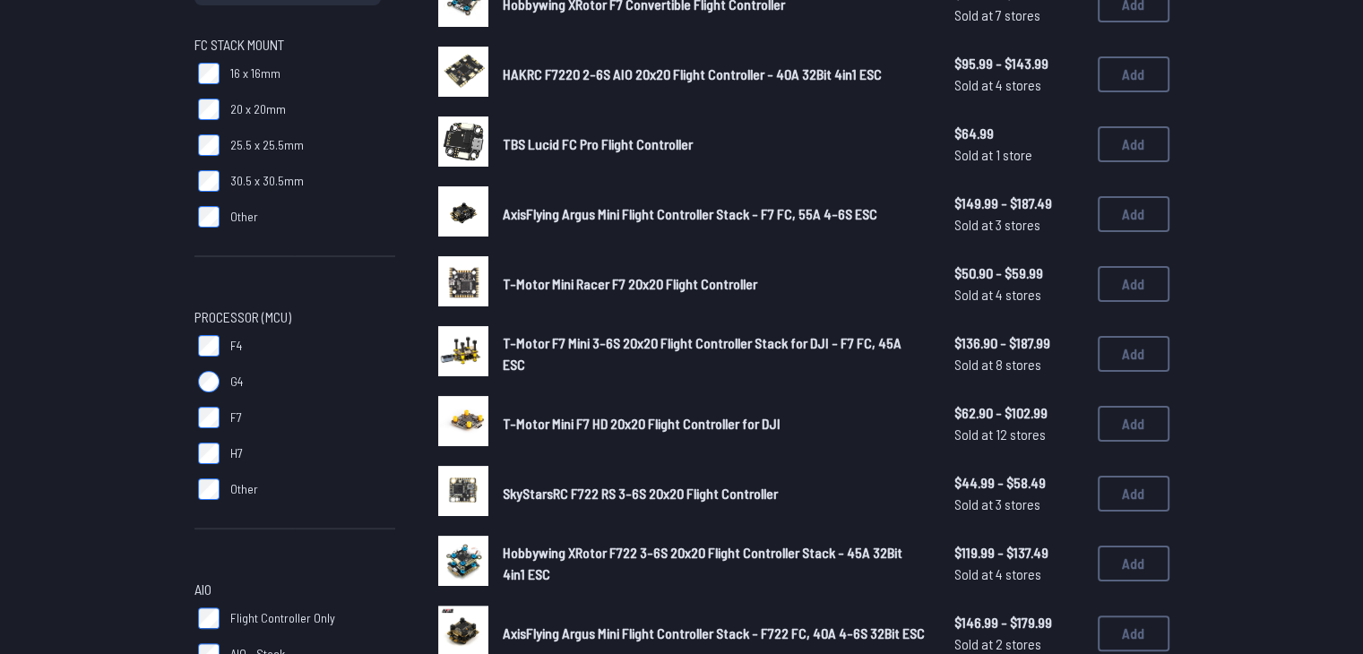
scroll to position [254, 0]
